Goal: Transaction & Acquisition: Book appointment/travel/reservation

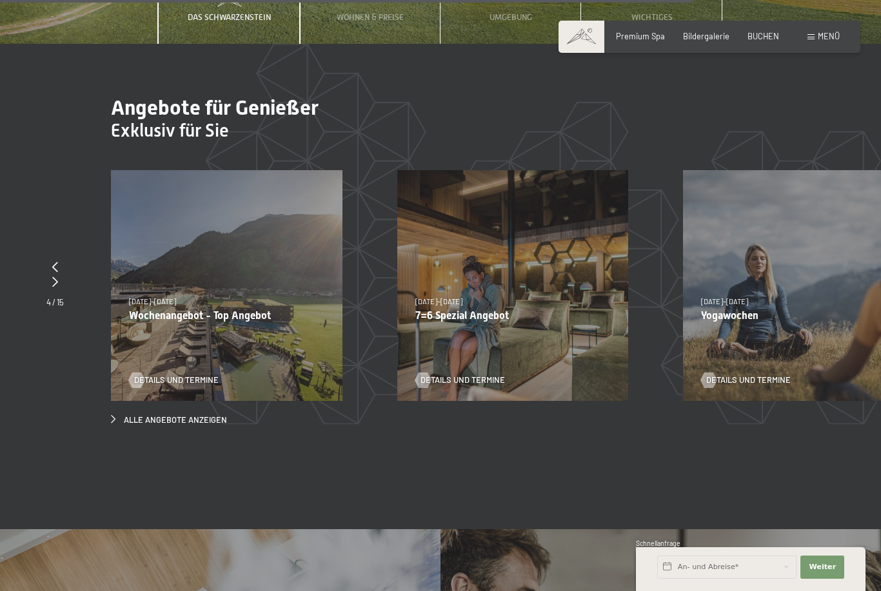
scroll to position [3866, 0]
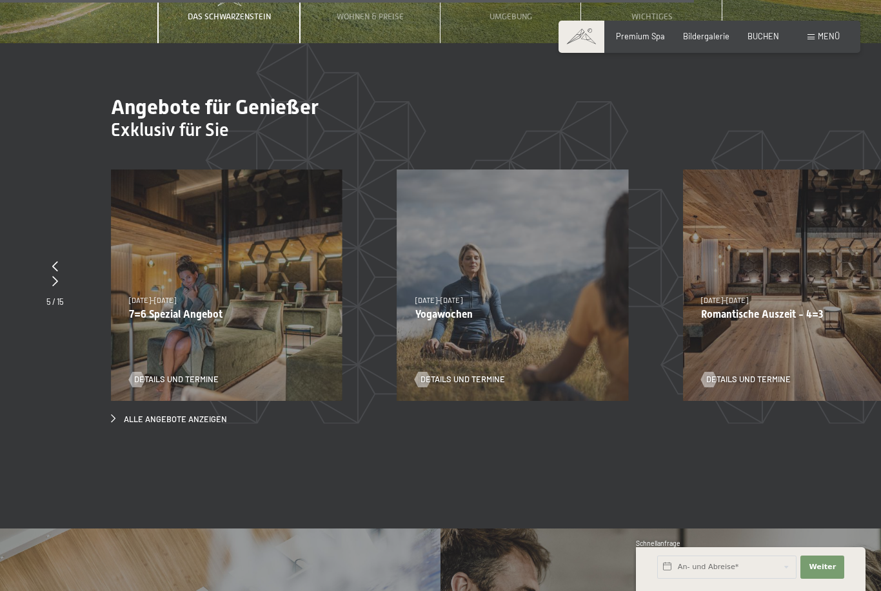
click at [527, 327] on div "[DATE]–[DATE] [DATE]–[DATE] [DATE]–[DATE] Yogawochen Details und Termine" at bounding box center [512, 285] width 231 height 231
click at [471, 376] on span "Details und Termine" at bounding box center [462, 380] width 84 height 12
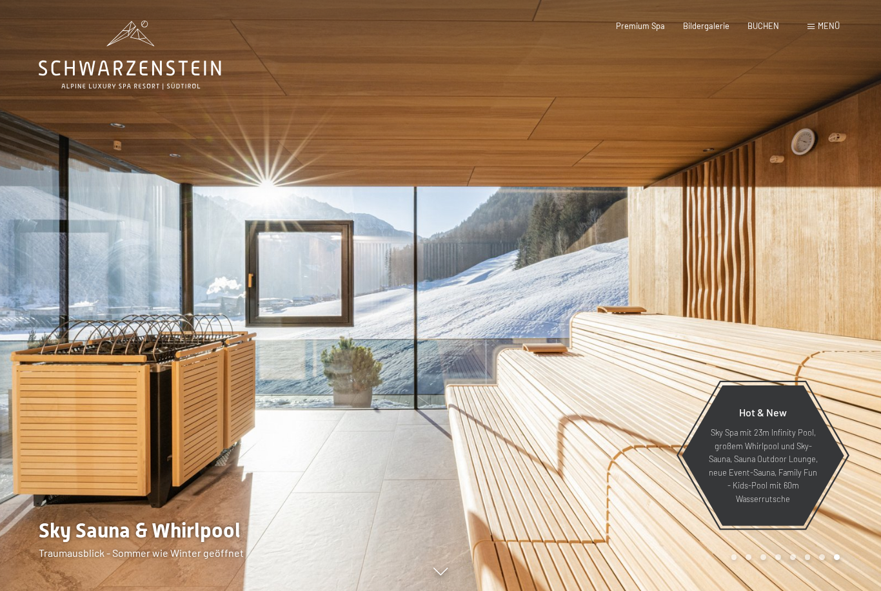
click at [770, 29] on span "BUCHEN" at bounding box center [763, 26] width 32 height 10
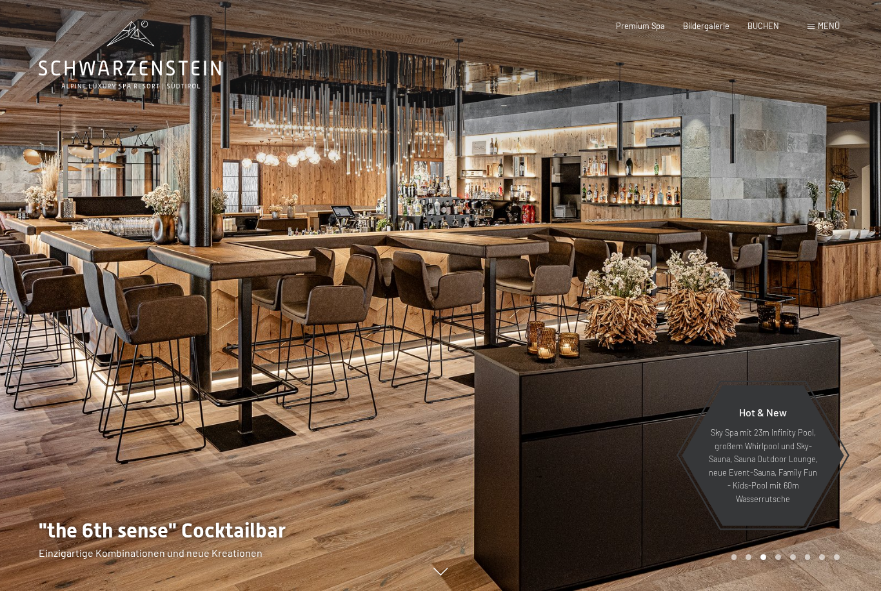
click at [808, 30] on div "Menü" at bounding box center [823, 27] width 32 height 12
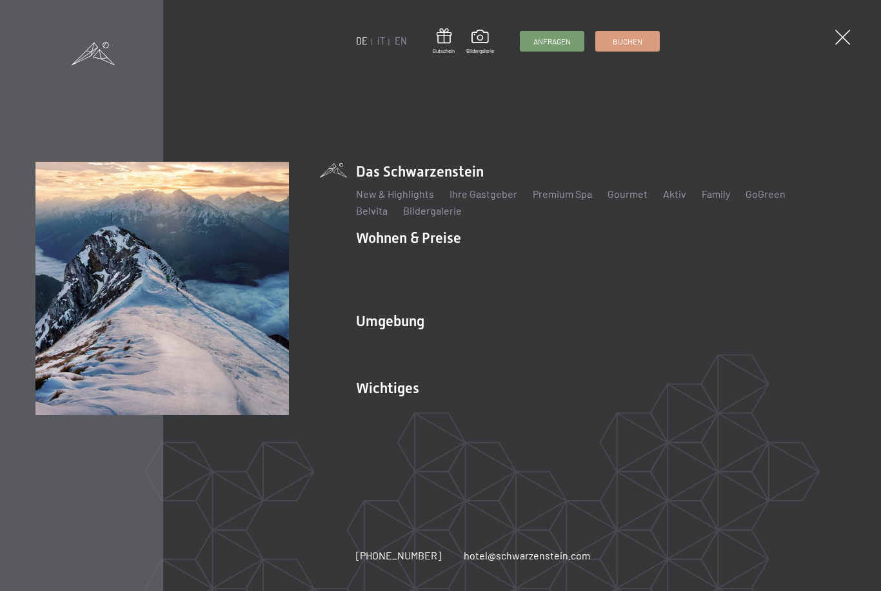
click at [396, 338] on link "Das Ahrntal" at bounding box center [382, 344] width 52 height 12
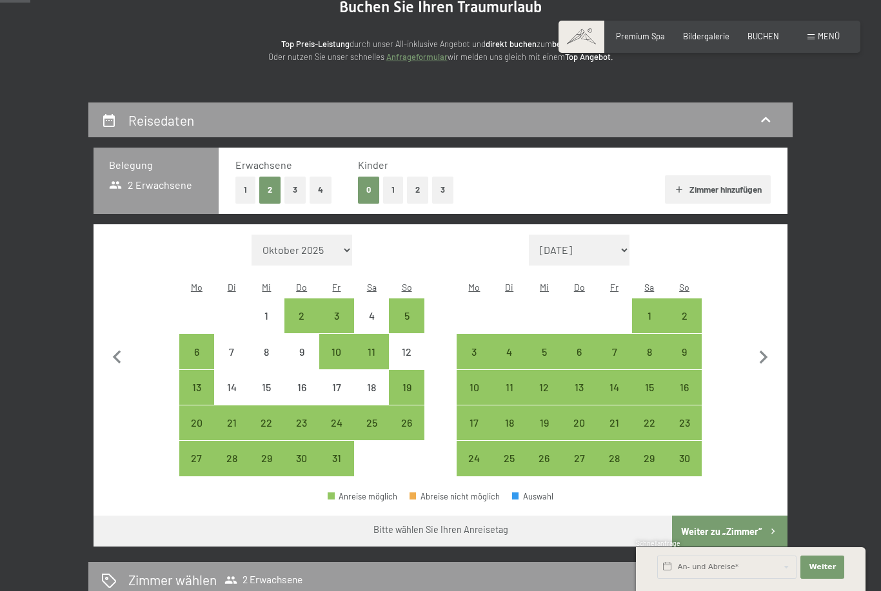
scroll to position [144, 0]
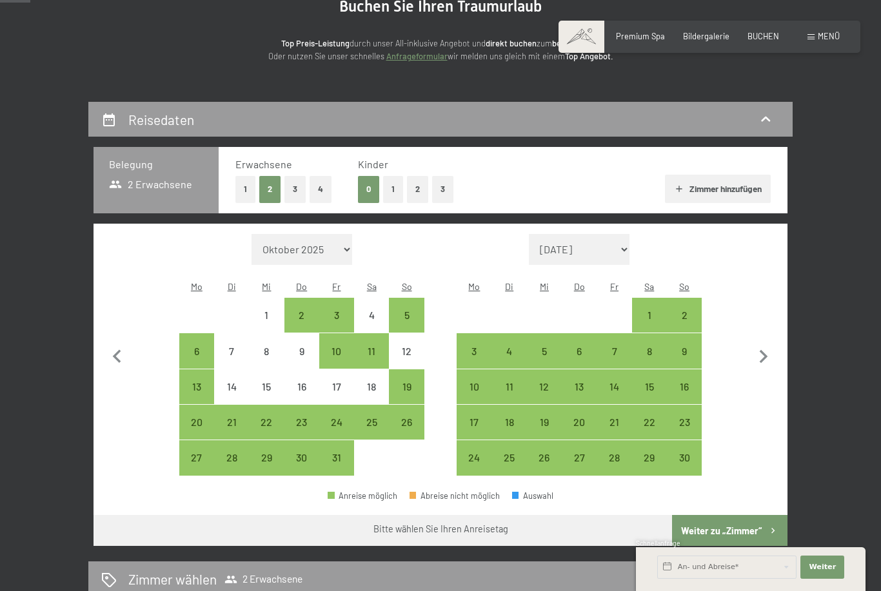
click at [476, 382] on div "10" at bounding box center [474, 398] width 32 height 32
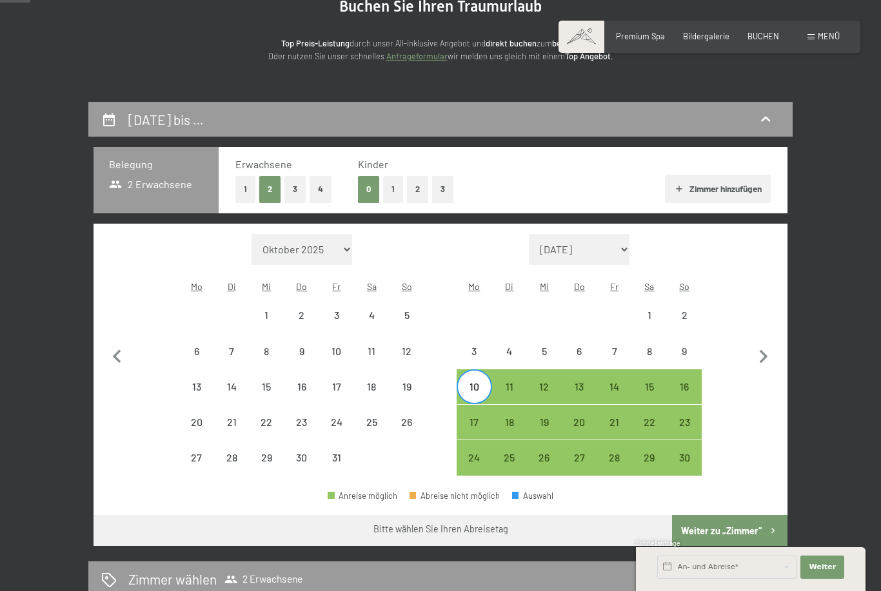
click at [619, 382] on div "14" at bounding box center [614, 398] width 32 height 32
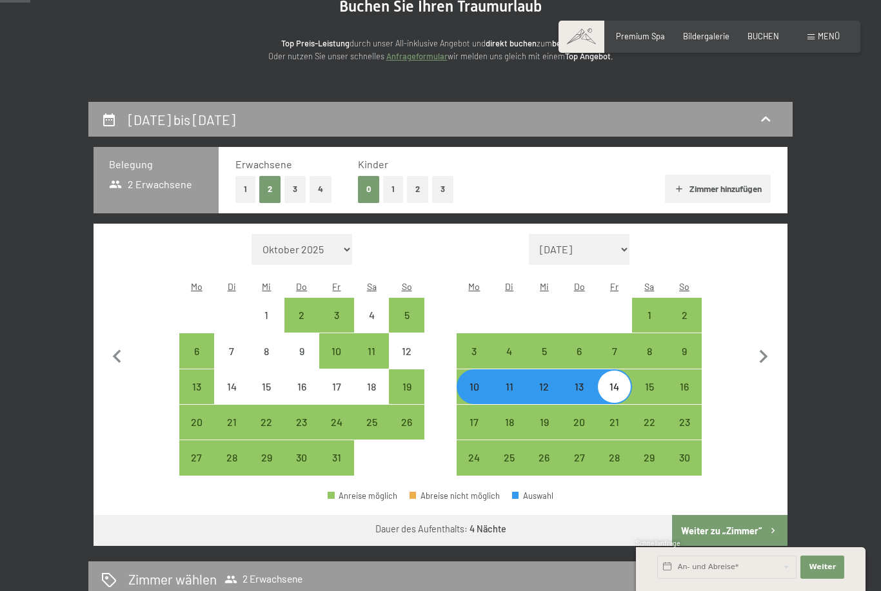
click at [755, 520] on button "Weiter zu „Zimmer“" at bounding box center [729, 530] width 115 height 31
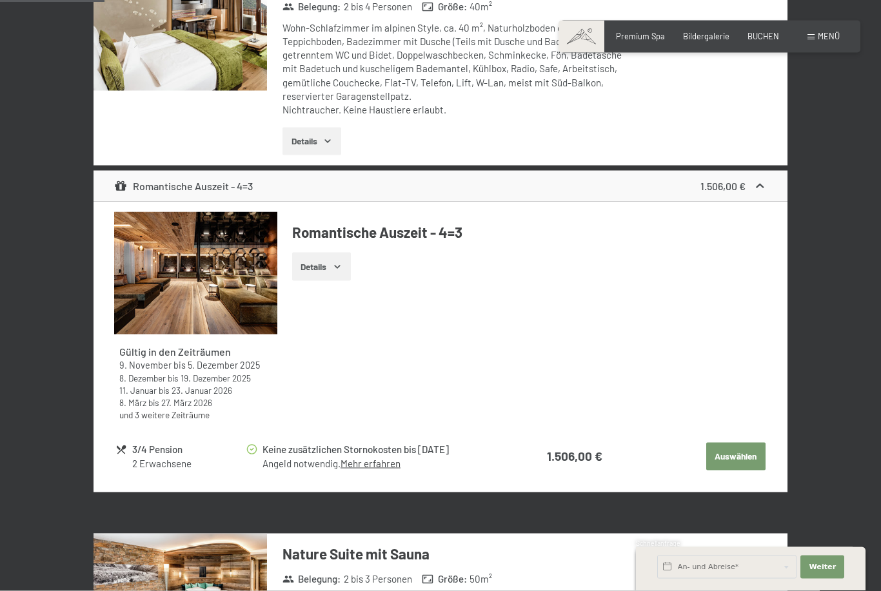
scroll to position [434, 0]
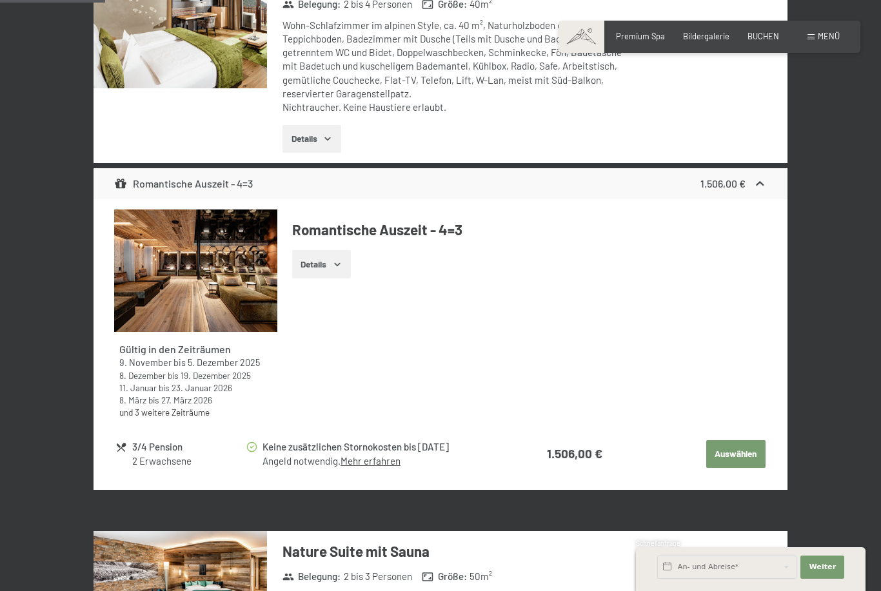
click at [342, 268] on button "Details" at bounding box center [321, 264] width 59 height 28
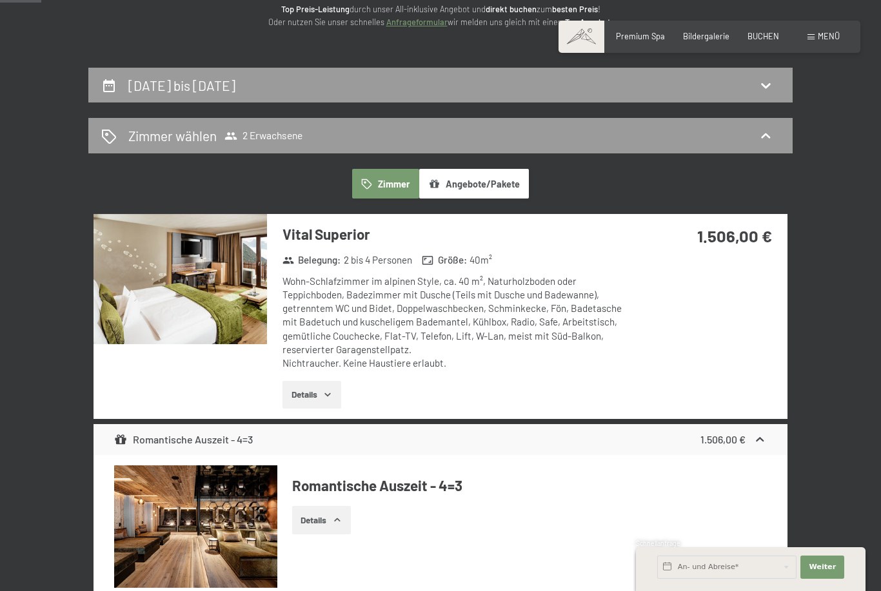
scroll to position [178, 0]
click at [242, 305] on img at bounding box center [179, 280] width 173 height 130
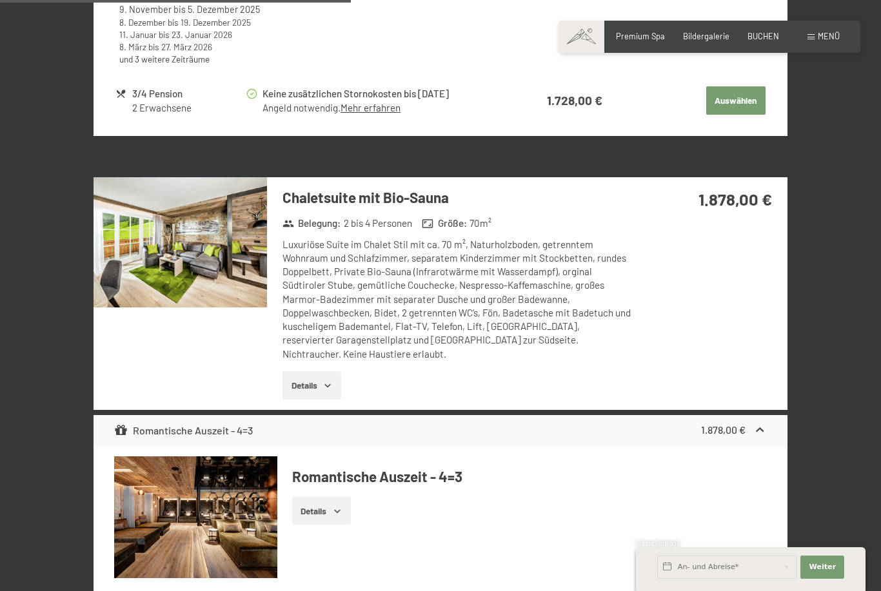
scroll to position [1492, 0]
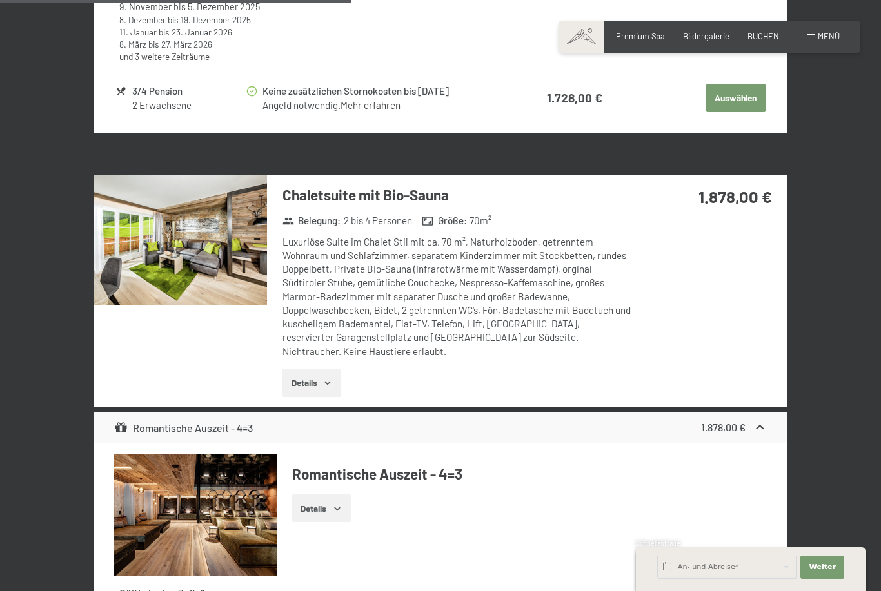
click at [448, 587] on div "Gültig in den Zeiträumen 9. November bis 5. Dezember 2025 8. Dezember bis 19. D…" at bounding box center [440, 563] width 652 height 219
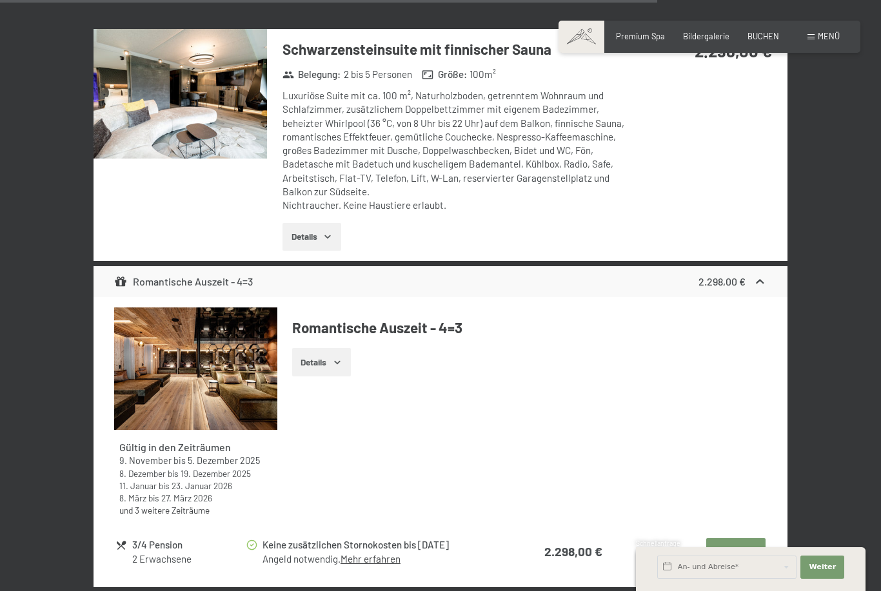
scroll to position [2823, 0]
